Goal: Information Seeking & Learning: Find specific fact

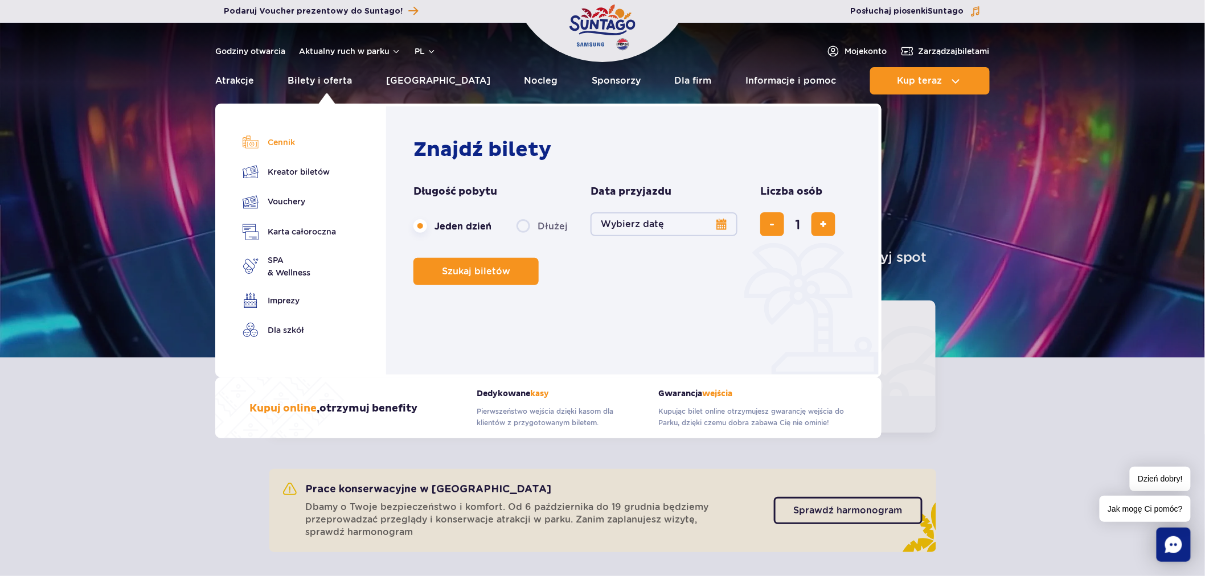
click at [287, 138] on link "Cennik" at bounding box center [289, 142] width 93 height 16
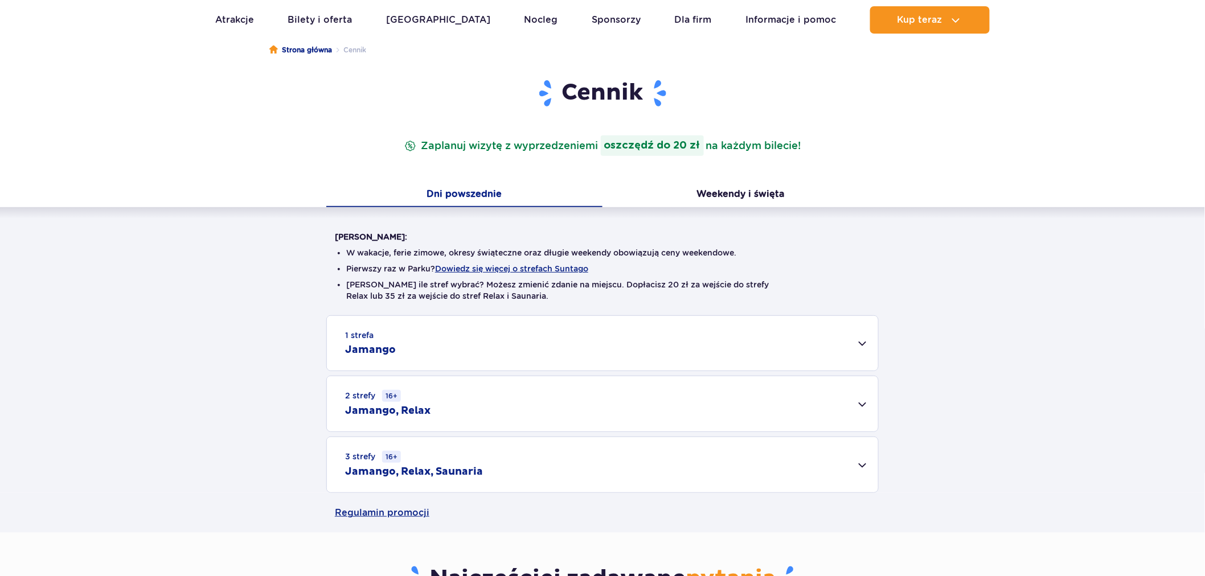
scroll to position [126, 0]
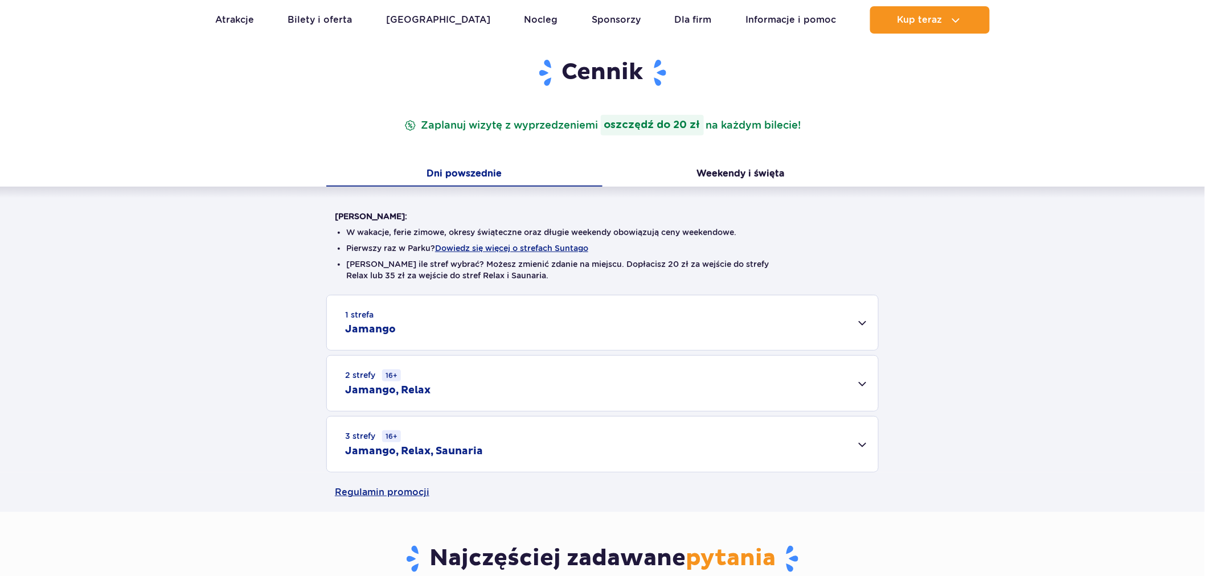
click at [563, 318] on div "1 strefa Jamango" at bounding box center [602, 323] width 551 height 55
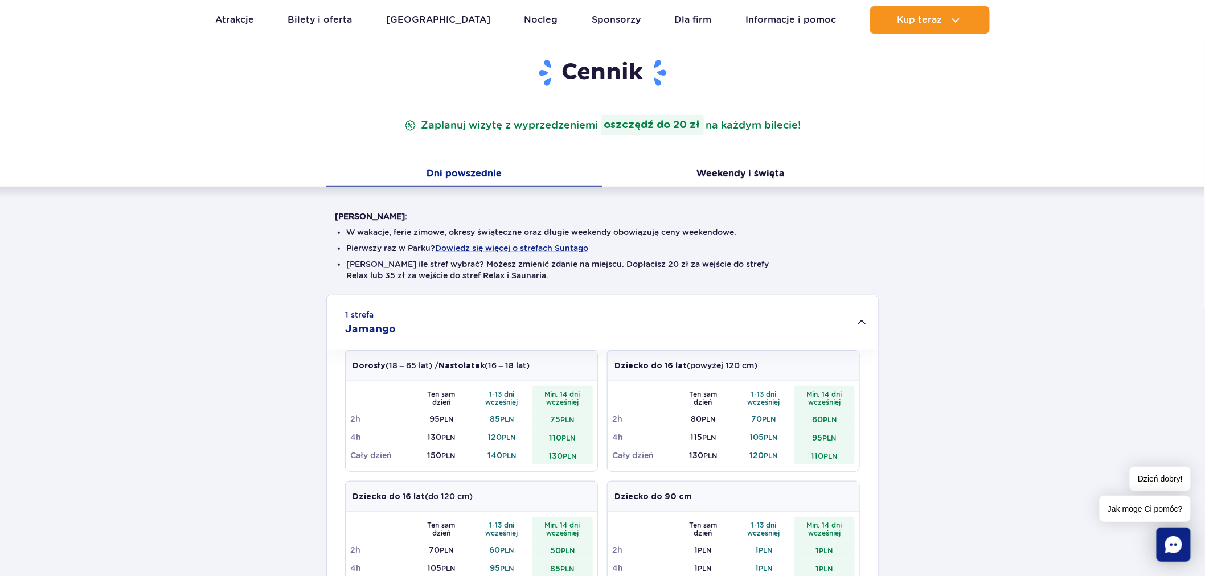
scroll to position [0, 0]
drag, startPoint x: 428, startPoint y: 419, endPoint x: 441, endPoint y: 418, distance: 12.5
click at [441, 418] on td "95 PLN" at bounding box center [441, 419] width 61 height 18
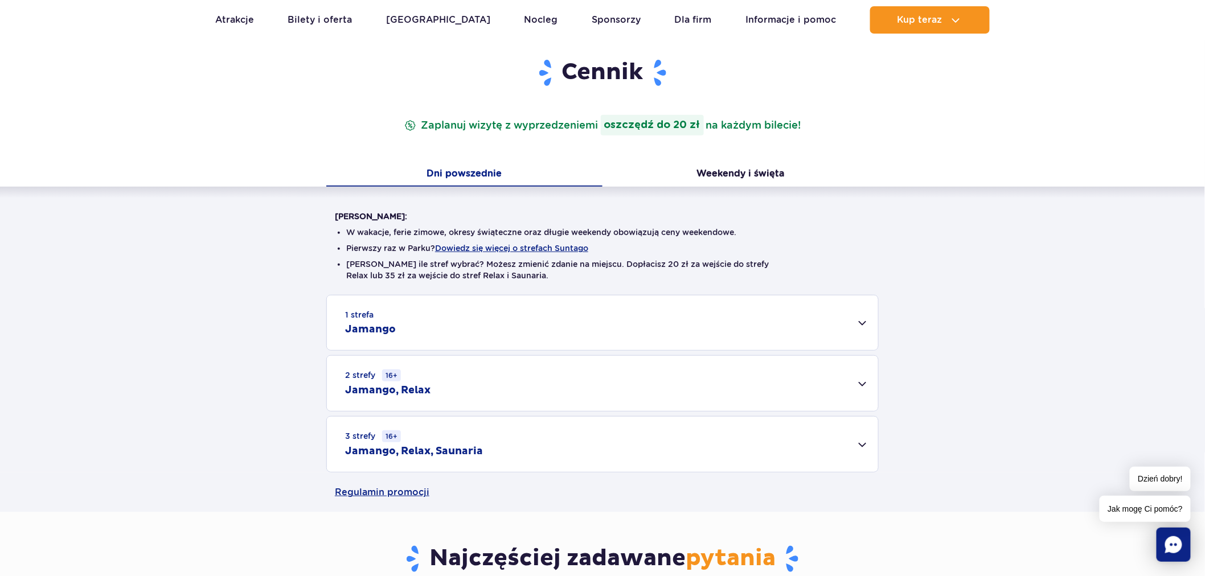
click at [637, 282] on ul "W wakacje, ferie zimowe, okresy świąteczne oraz długie weekendy obowiązują ceny…" at bounding box center [602, 258] width 535 height 73
click at [612, 320] on div "1 strefa Jamango" at bounding box center [602, 323] width 551 height 55
